Goal: Navigation & Orientation: Find specific page/section

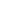
scroll to position [225, 25]
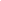
scroll to position [225, 25]
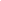
scroll to position [225, 25]
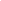
scroll to position [225, 25]
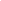
scroll to position [225, 25]
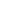
scroll to position [225, 25]
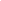
scroll to position [225, 25]
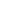
scroll to position [225, 25]
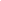
scroll to position [225, 25]
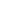
scroll to position [225, 25]
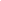
scroll to position [225, 25]
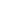
scroll to position [225, 25]
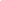
scroll to position [225, 25]
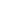
scroll to position [225, 25]
